Goal: Task Accomplishment & Management: Manage account settings

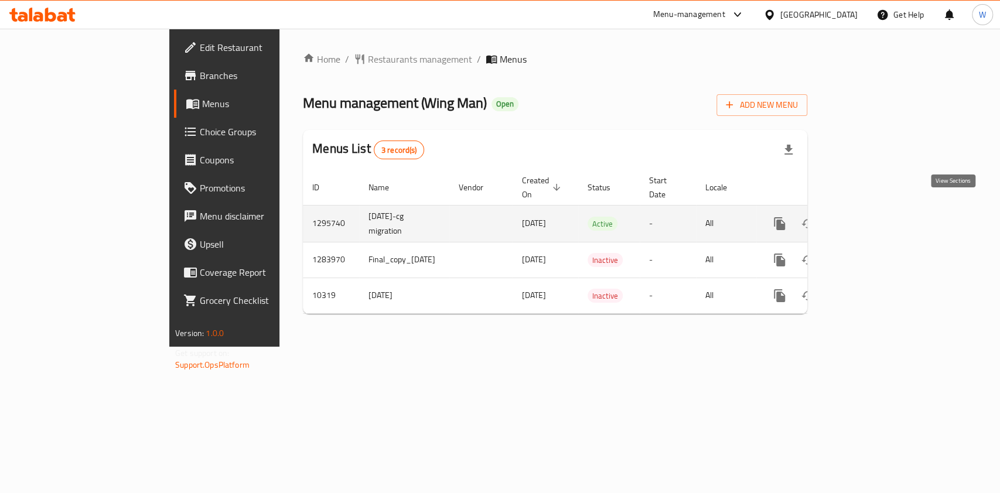
click at [878, 213] on link "enhanced table" at bounding box center [864, 224] width 28 height 28
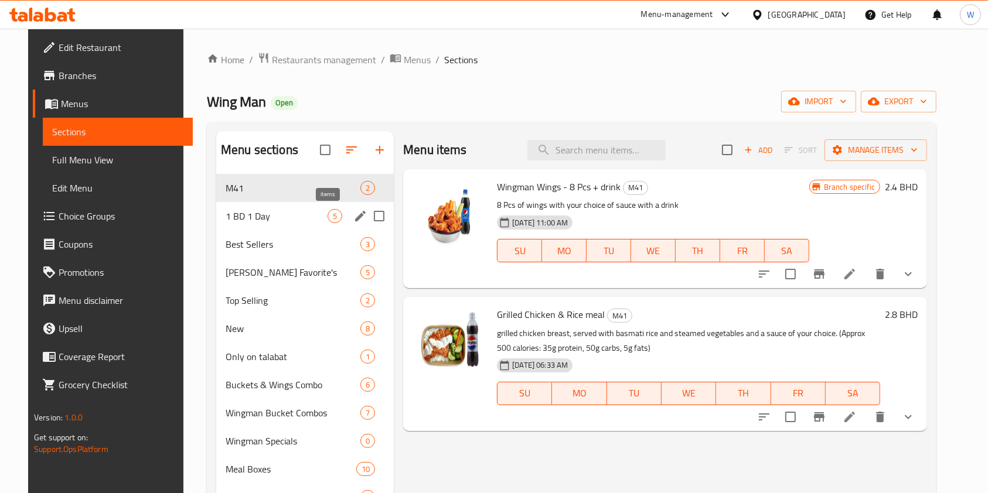
click at [290, 220] on span "1 BD 1 Day" at bounding box center [277, 216] width 102 height 14
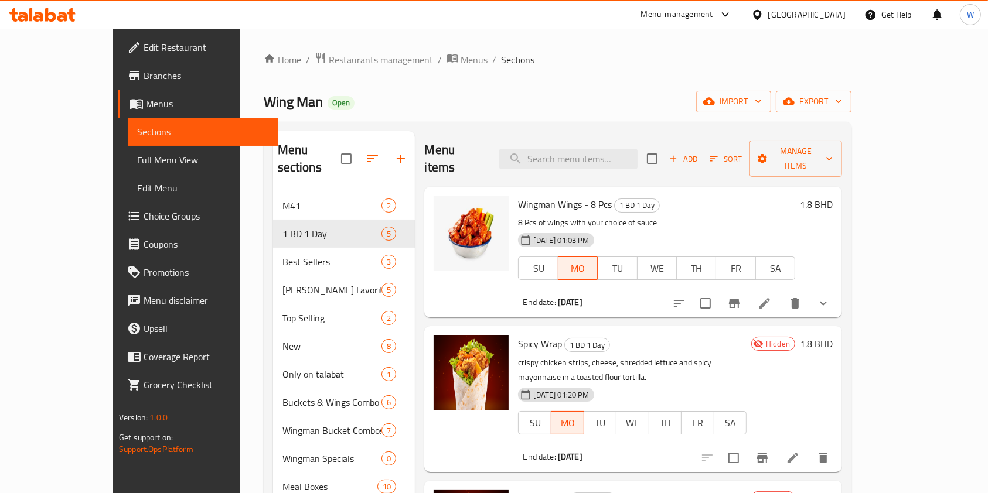
click at [541, 192] on div "Wingman Wings - 8 Pcs 1 BD 1 Day 8 Pcs of wings with your choice of sauce [DATE…" at bounding box center [656, 252] width 287 height 121
click at [542, 196] on span "Wingman Wings - 8 Pcs" at bounding box center [565, 205] width 94 height 18
copy h6 "Wingman Wings - 8 Pcs"
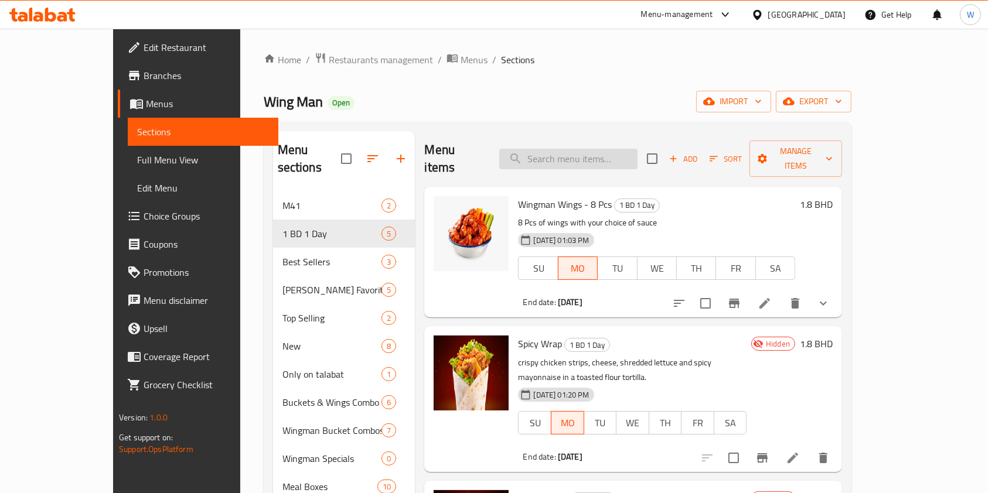
click at [604, 153] on input "search" at bounding box center [568, 159] width 138 height 21
paste input "Wingman Wings - 8 Pcs"
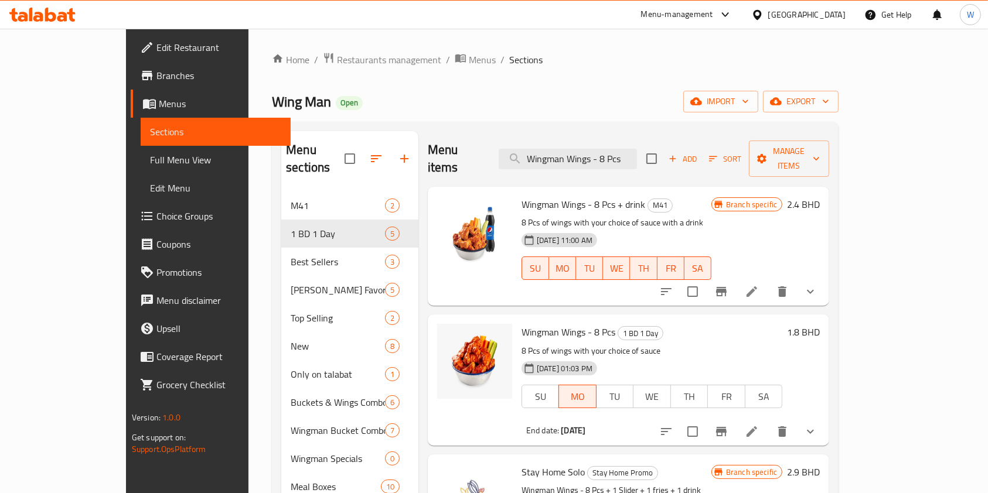
scroll to position [57, 0]
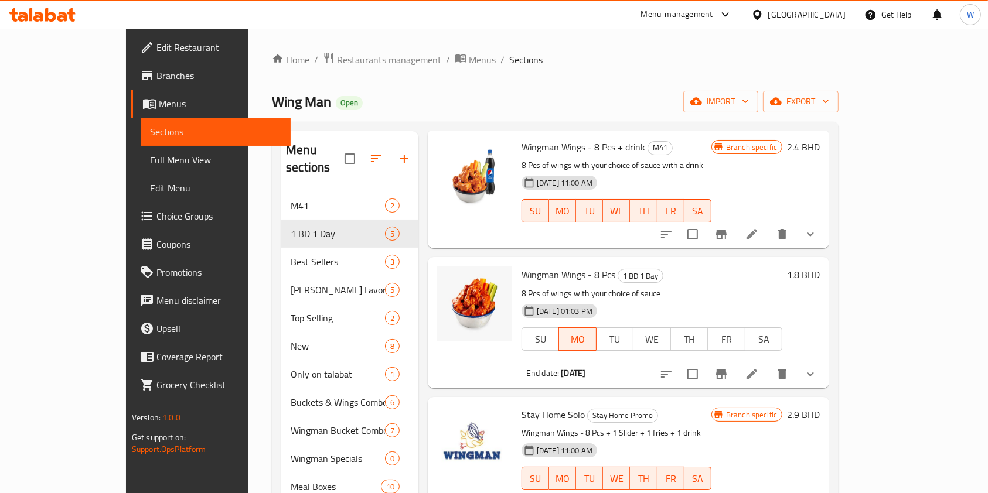
type input "Wingman Wings - 8 Pcs"
click at [759, 367] on icon at bounding box center [752, 374] width 14 height 14
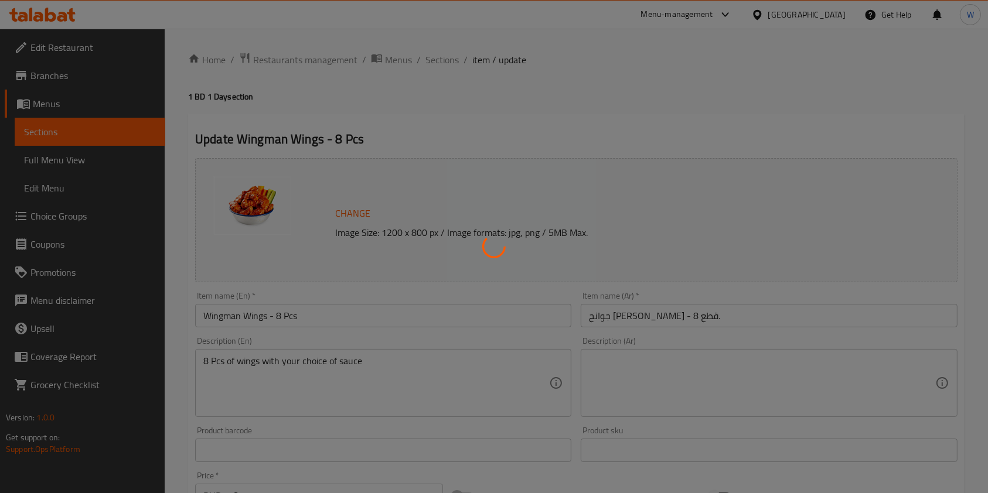
type input "مع اختيارك من"
type input "1"
type input "اختيارك من الصلصة"
type input "1"
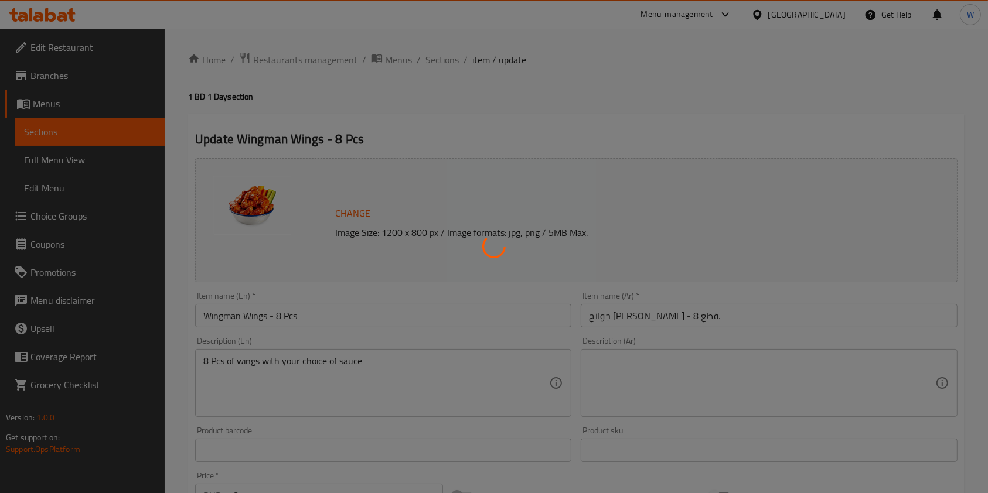
type input "1"
type input "اختيارك من الصلصة الإضافية:"
type input "0"
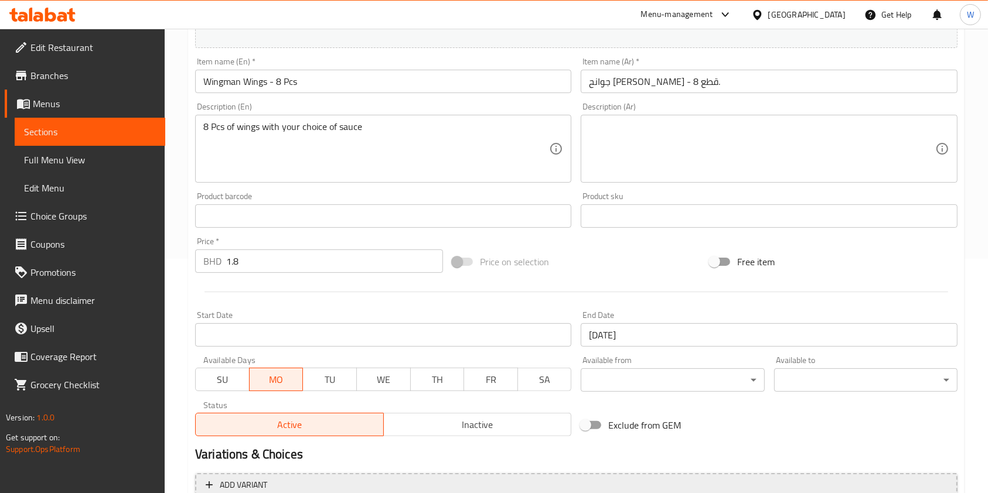
scroll to position [390, 0]
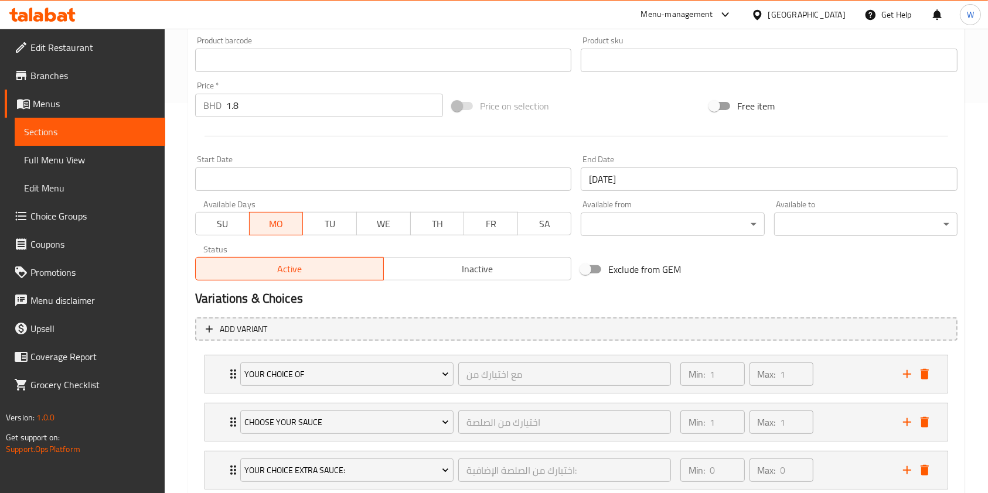
click at [490, 271] on span "Inactive" at bounding box center [478, 269] width 179 height 17
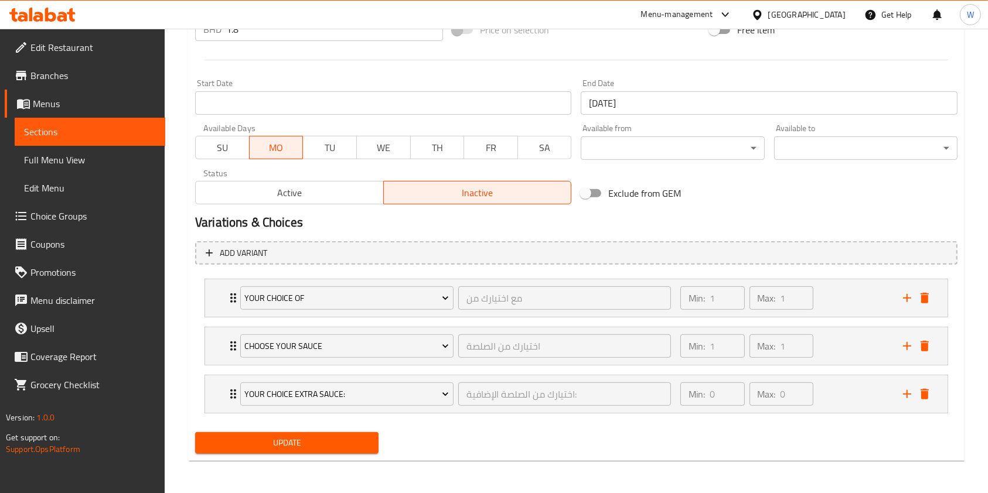
click at [370, 439] on button "Update" at bounding box center [286, 443] width 183 height 22
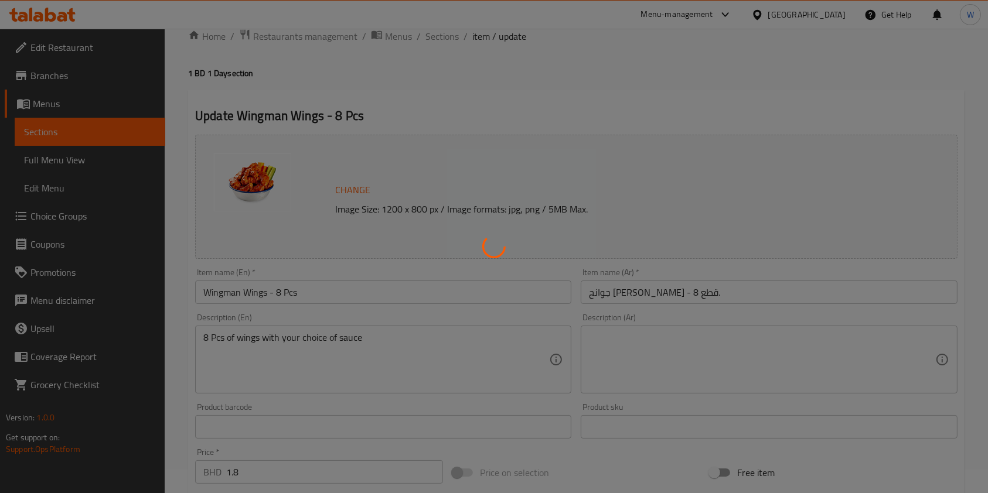
scroll to position [0, 0]
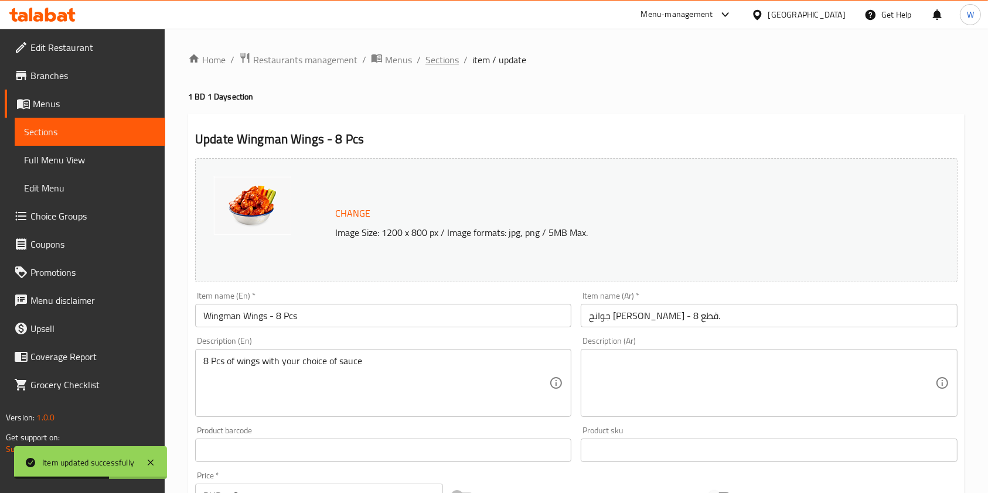
click at [434, 66] on span "Sections" at bounding box center [441, 60] width 33 height 14
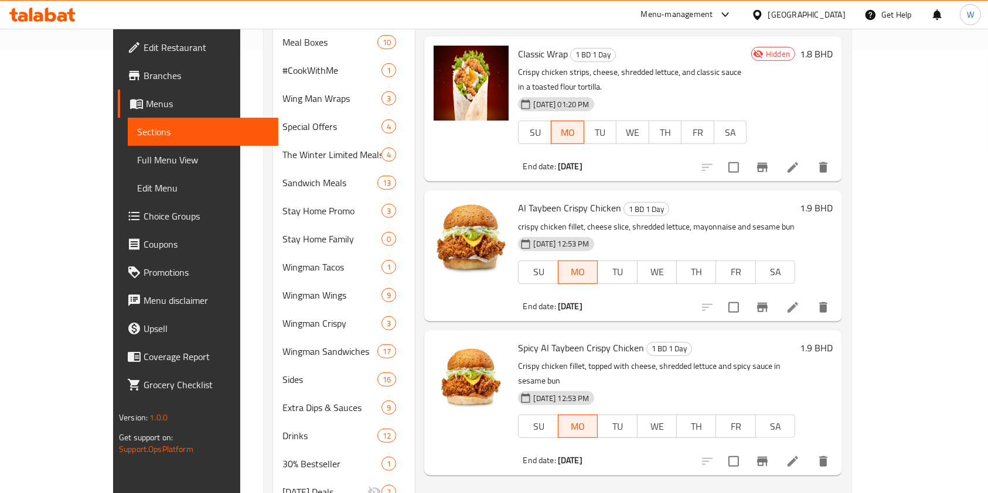
scroll to position [469, 0]
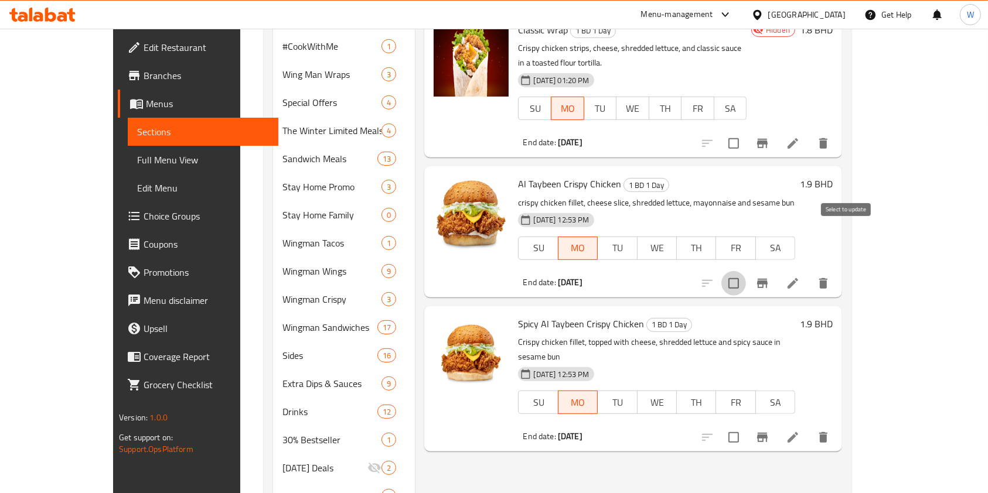
click at [746, 271] on input "checkbox" at bounding box center [733, 283] width 25 height 25
checkbox input "true"
click at [746, 425] on input "checkbox" at bounding box center [733, 437] width 25 height 25
checkbox input "true"
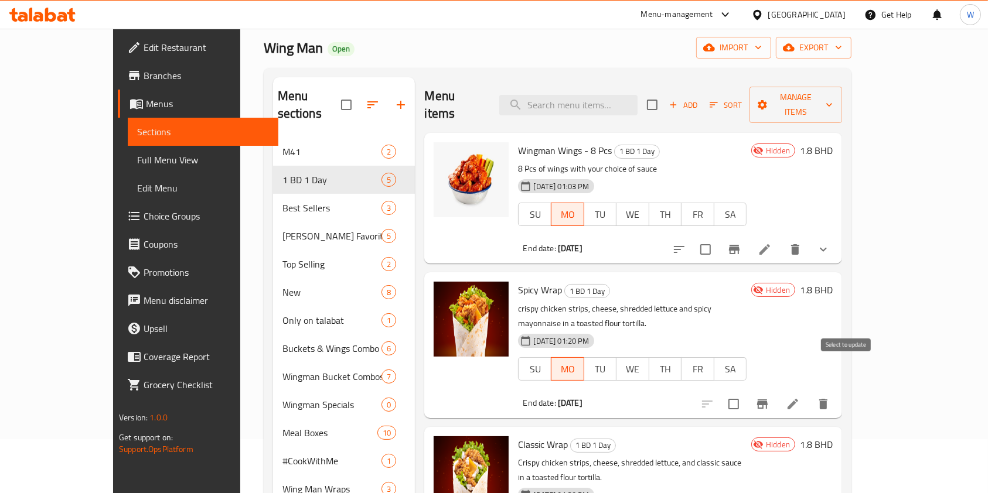
scroll to position [0, 0]
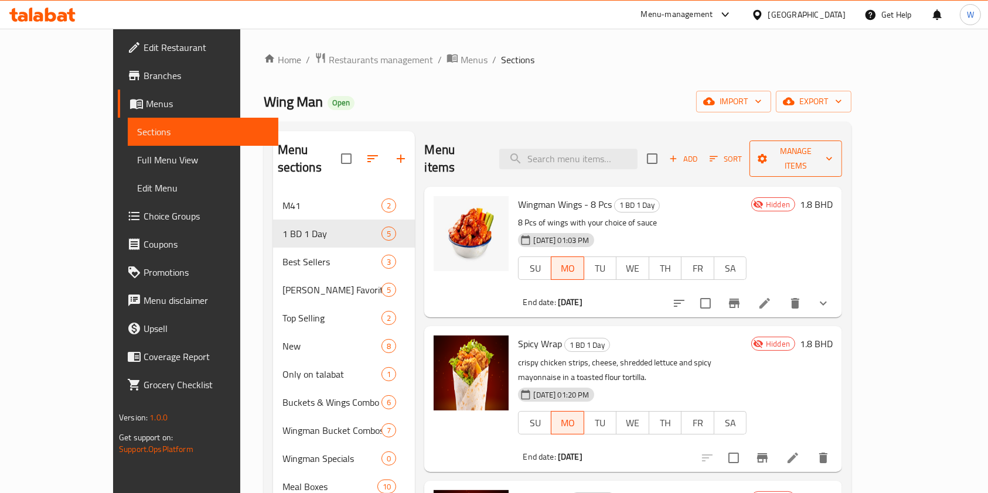
click at [842, 141] on button "Manage items" at bounding box center [796, 159] width 93 height 36
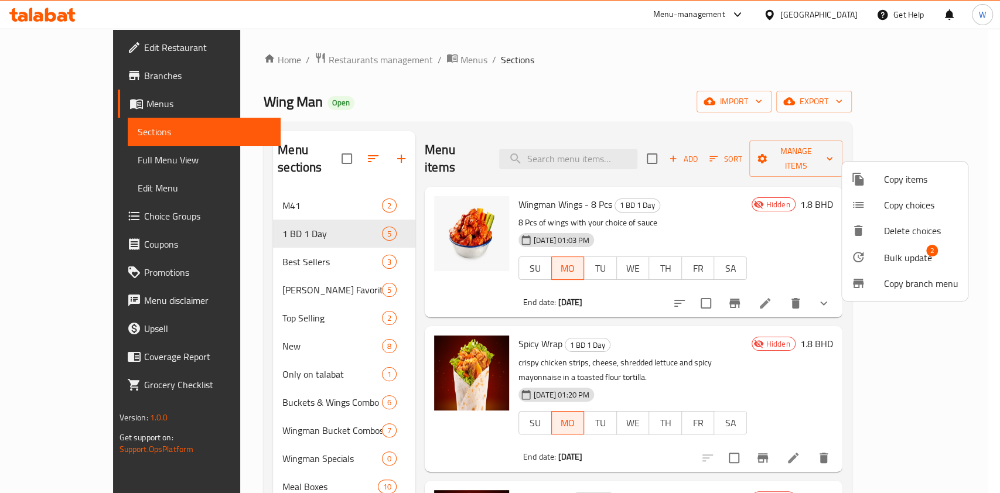
click at [915, 256] on span "Bulk update" at bounding box center [908, 258] width 48 height 14
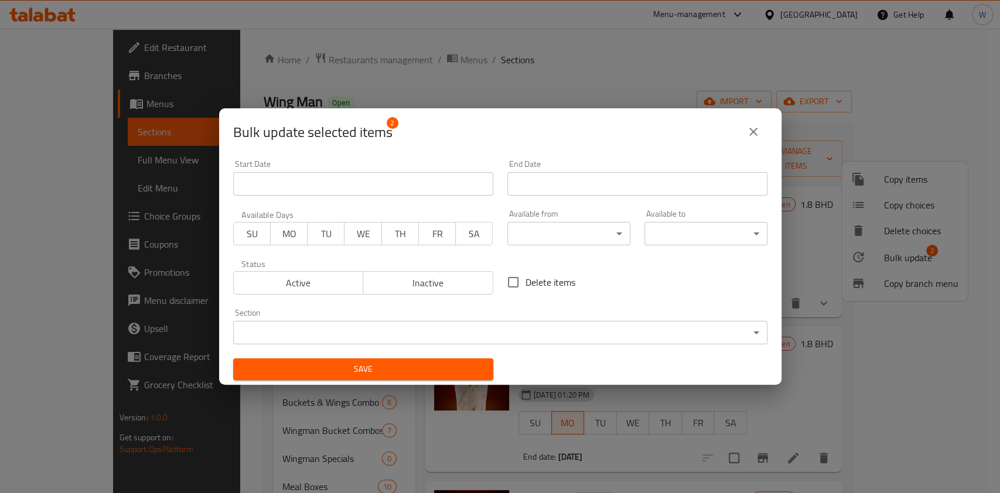
click at [441, 287] on span "Inactive" at bounding box center [428, 283] width 121 height 17
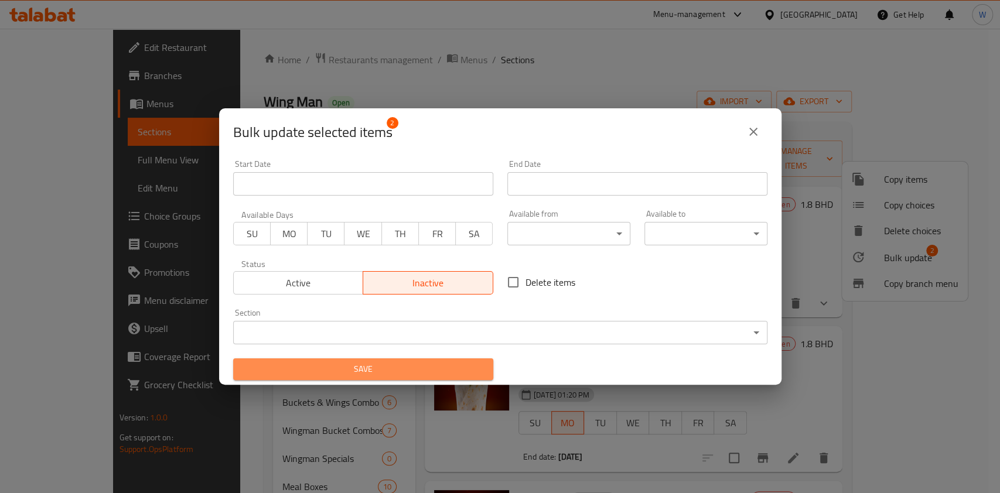
click at [440, 365] on span "Save" at bounding box center [363, 369] width 241 height 15
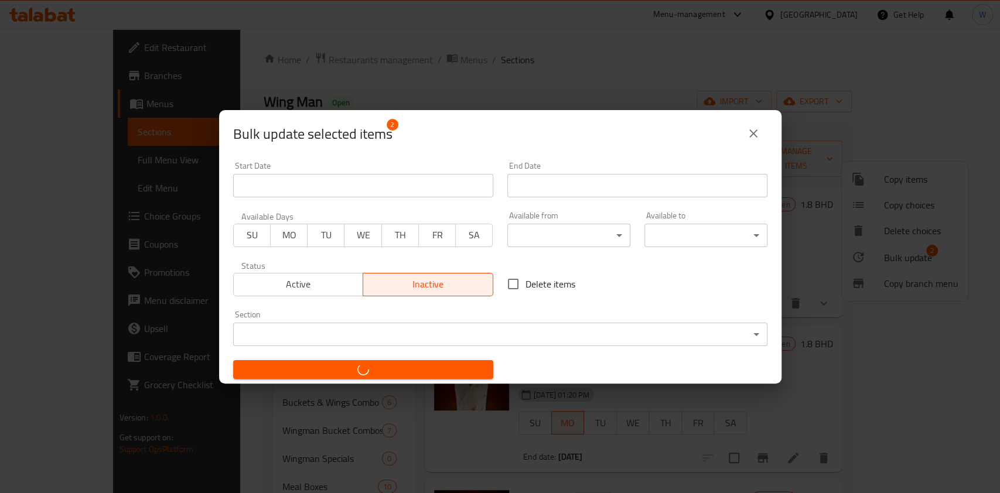
checkbox input "false"
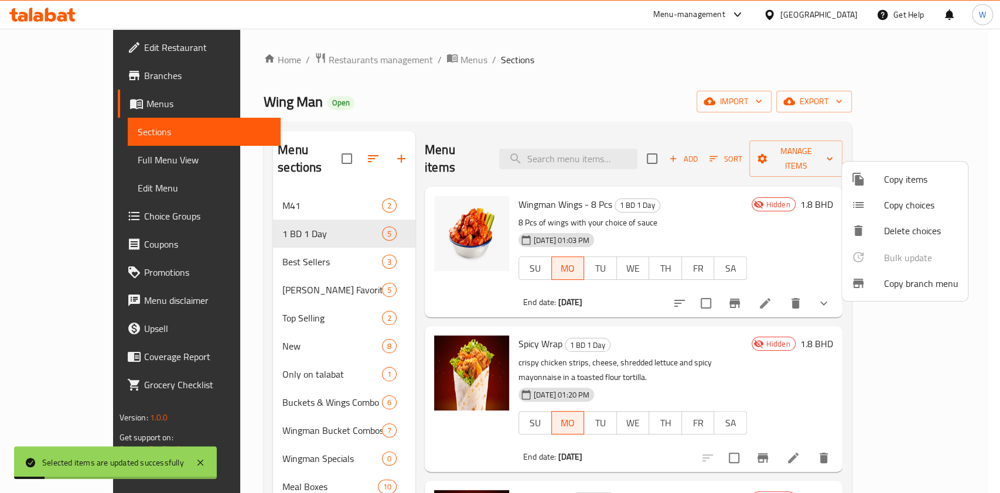
click at [785, 359] on div at bounding box center [500, 246] width 1000 height 493
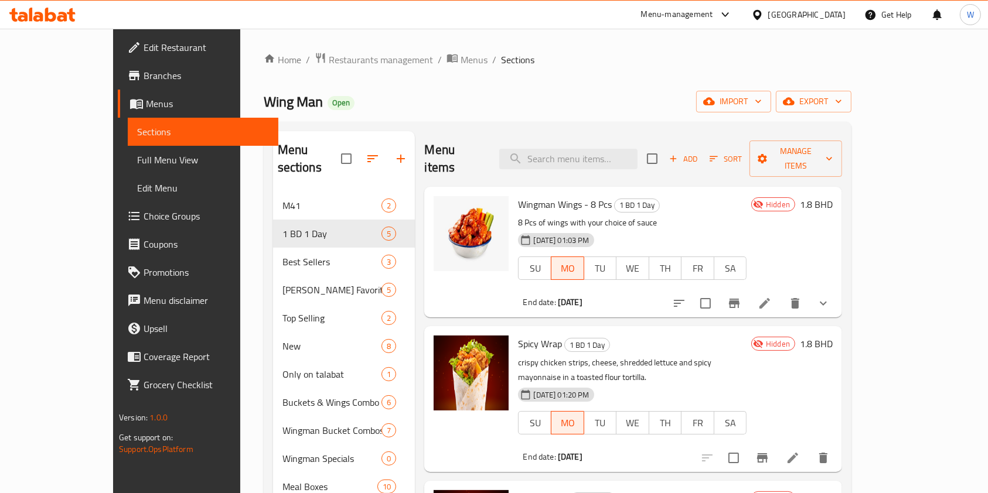
click at [67, 18] on icon at bounding box center [42, 15] width 66 height 14
